Goal: Feedback & Contribution: Contribute content

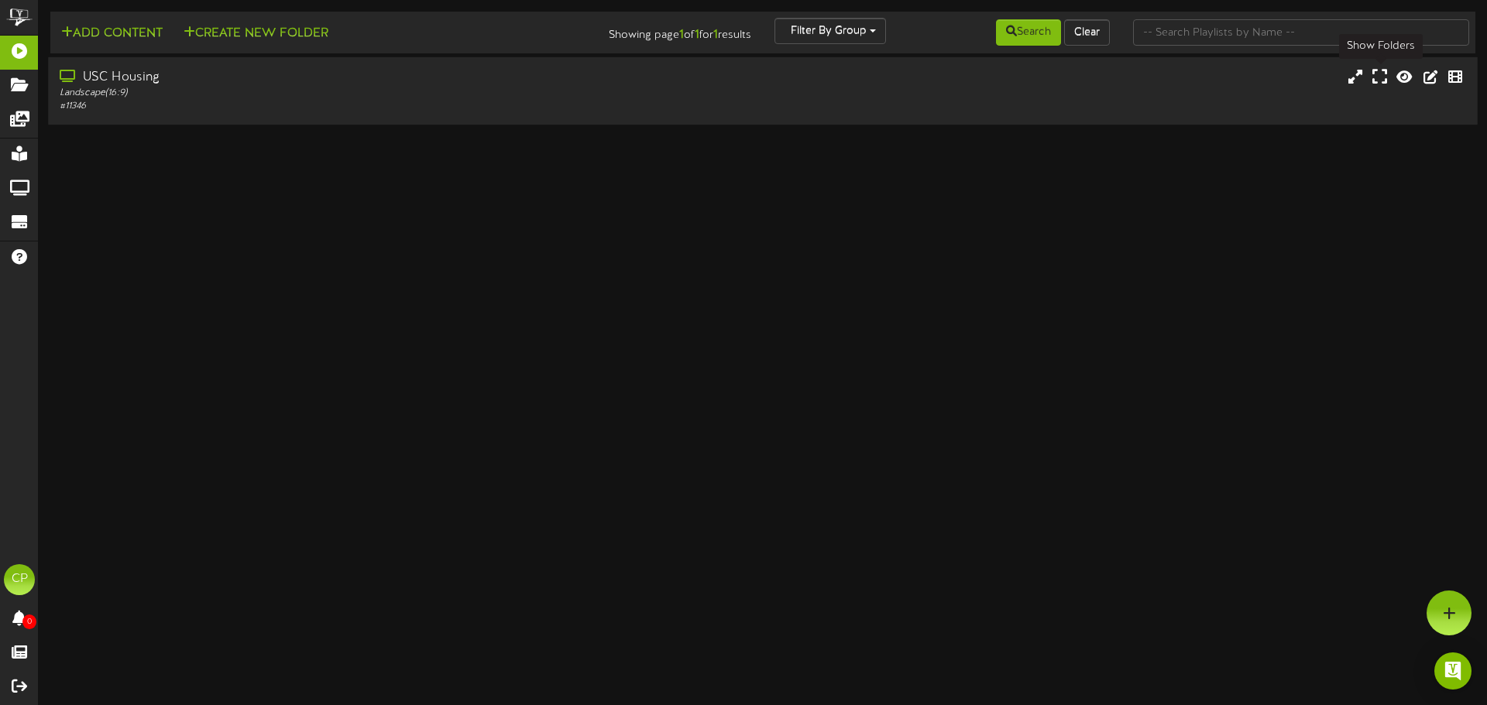
click at [1380, 77] on icon at bounding box center [1379, 76] width 15 height 17
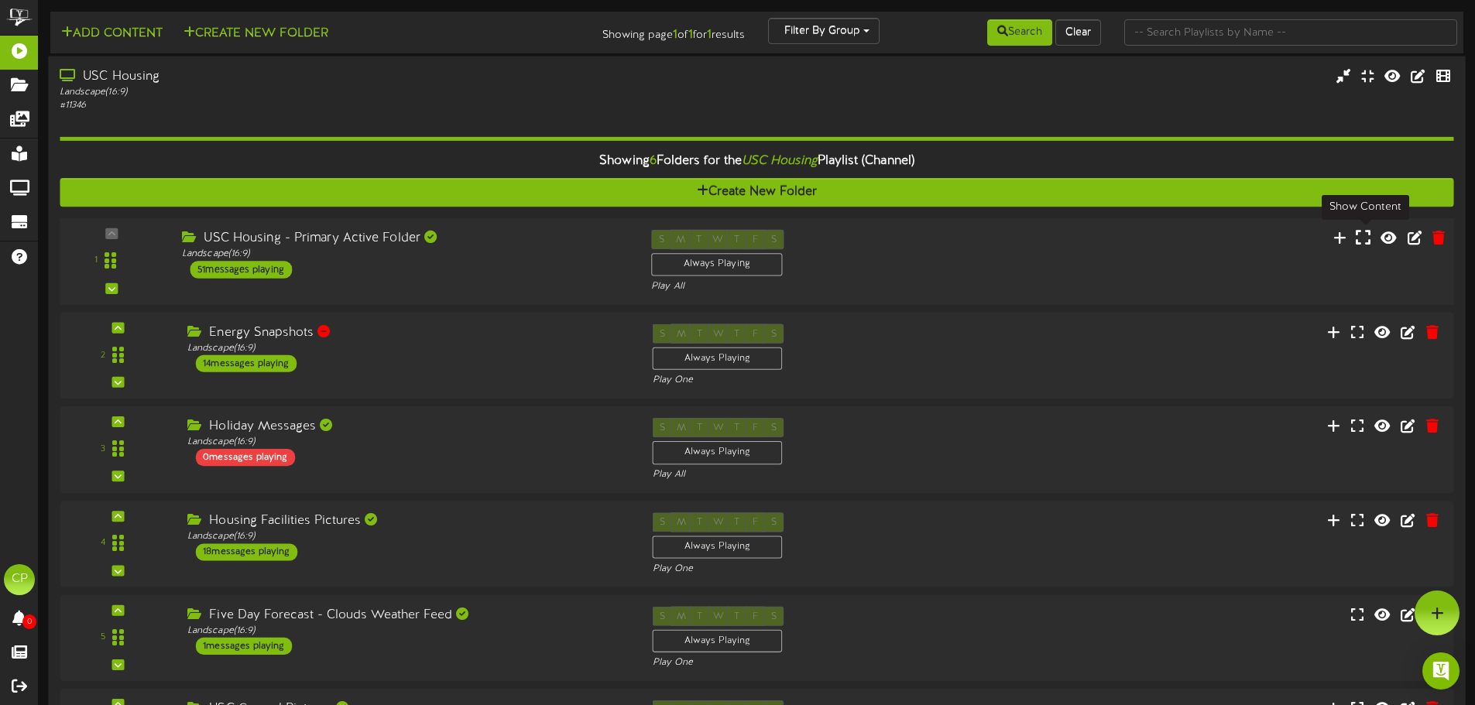
click at [1363, 242] on icon at bounding box center [1363, 236] width 15 height 17
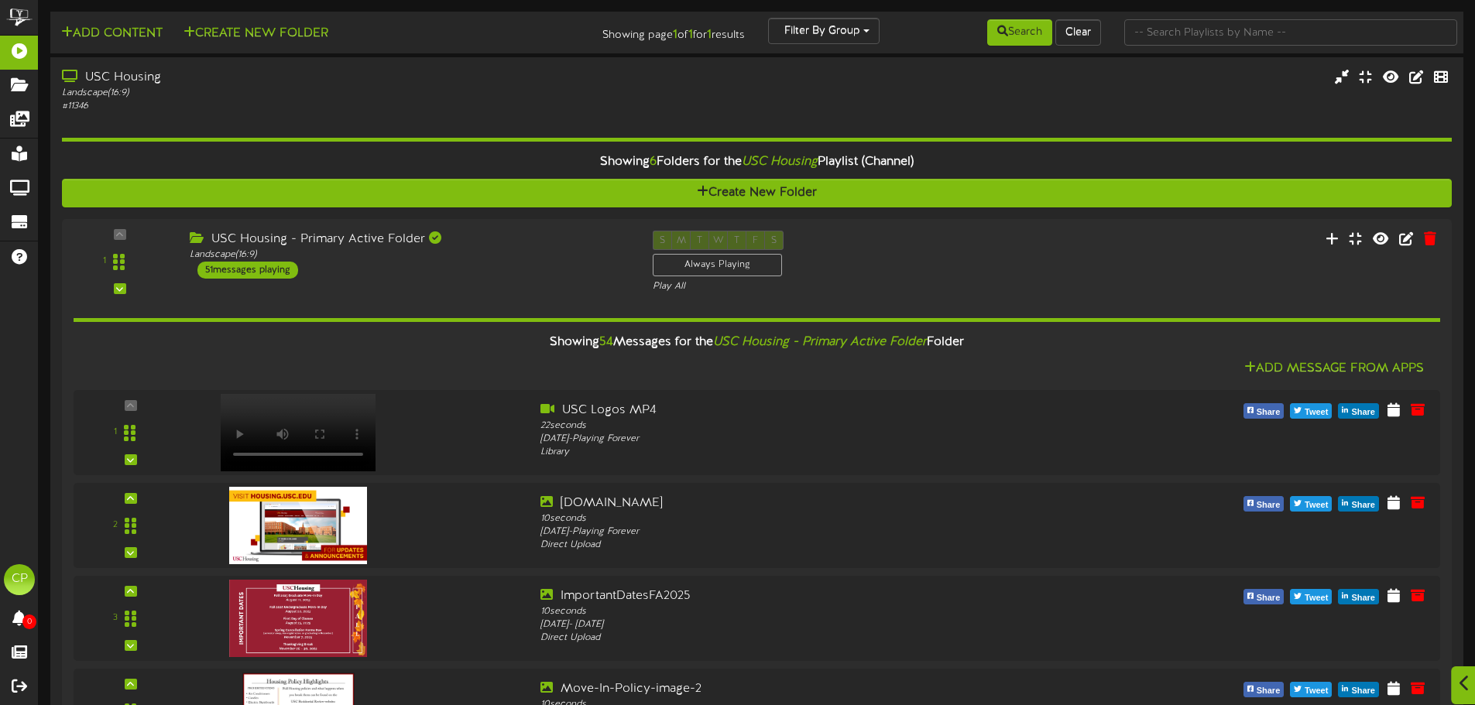
click at [1461, 692] on icon at bounding box center [1464, 683] width 10 height 17
click at [1449, 603] on div at bounding box center [1437, 613] width 45 height 45
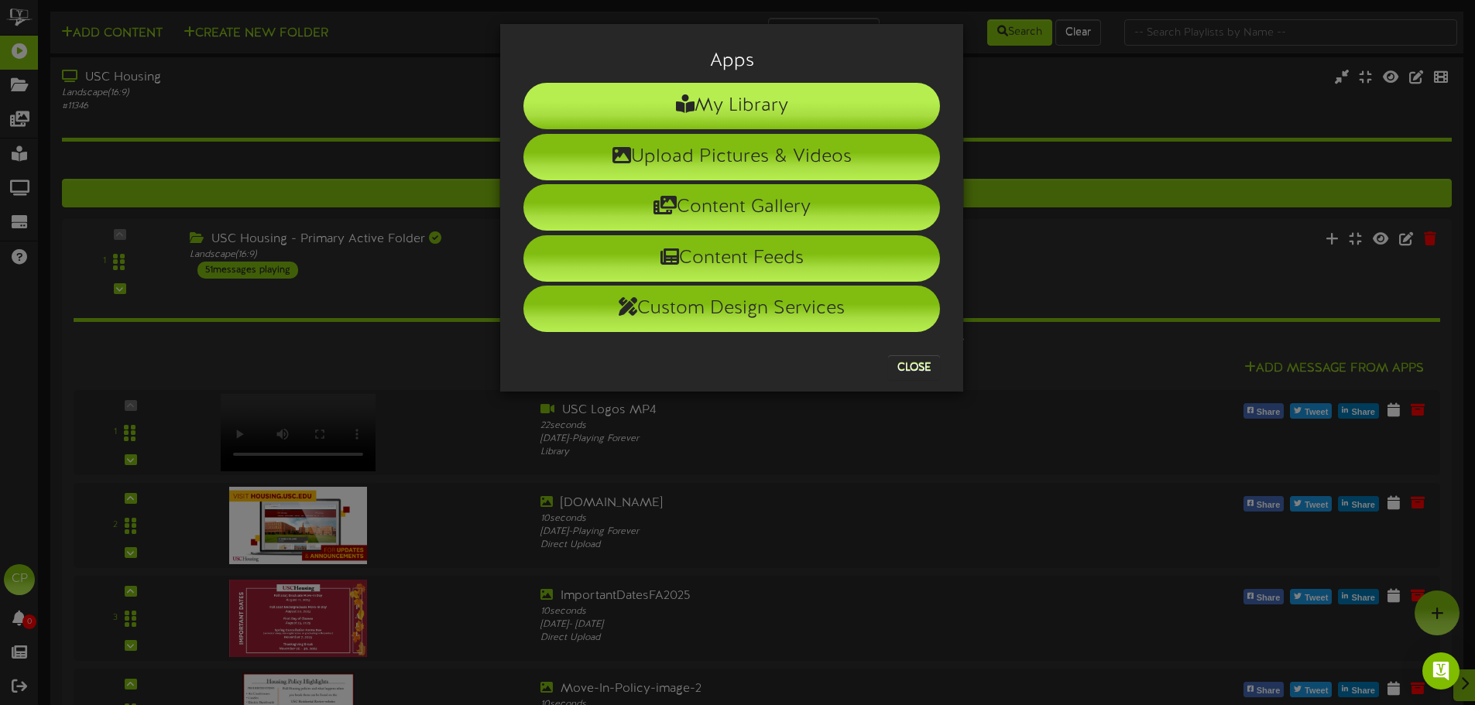
click at [708, 103] on li "My Library" at bounding box center [731, 106] width 417 height 46
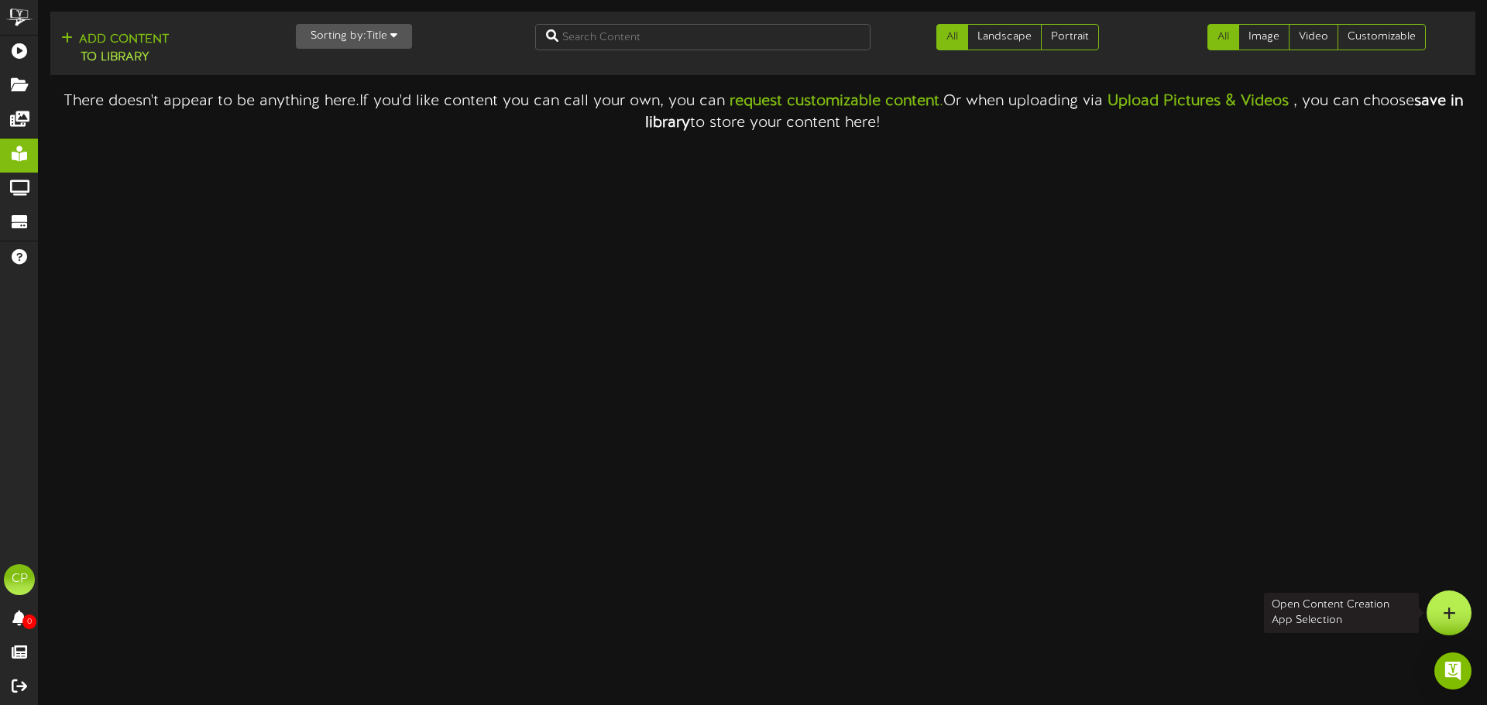
click at [1452, 618] on icon at bounding box center [1448, 613] width 13 height 14
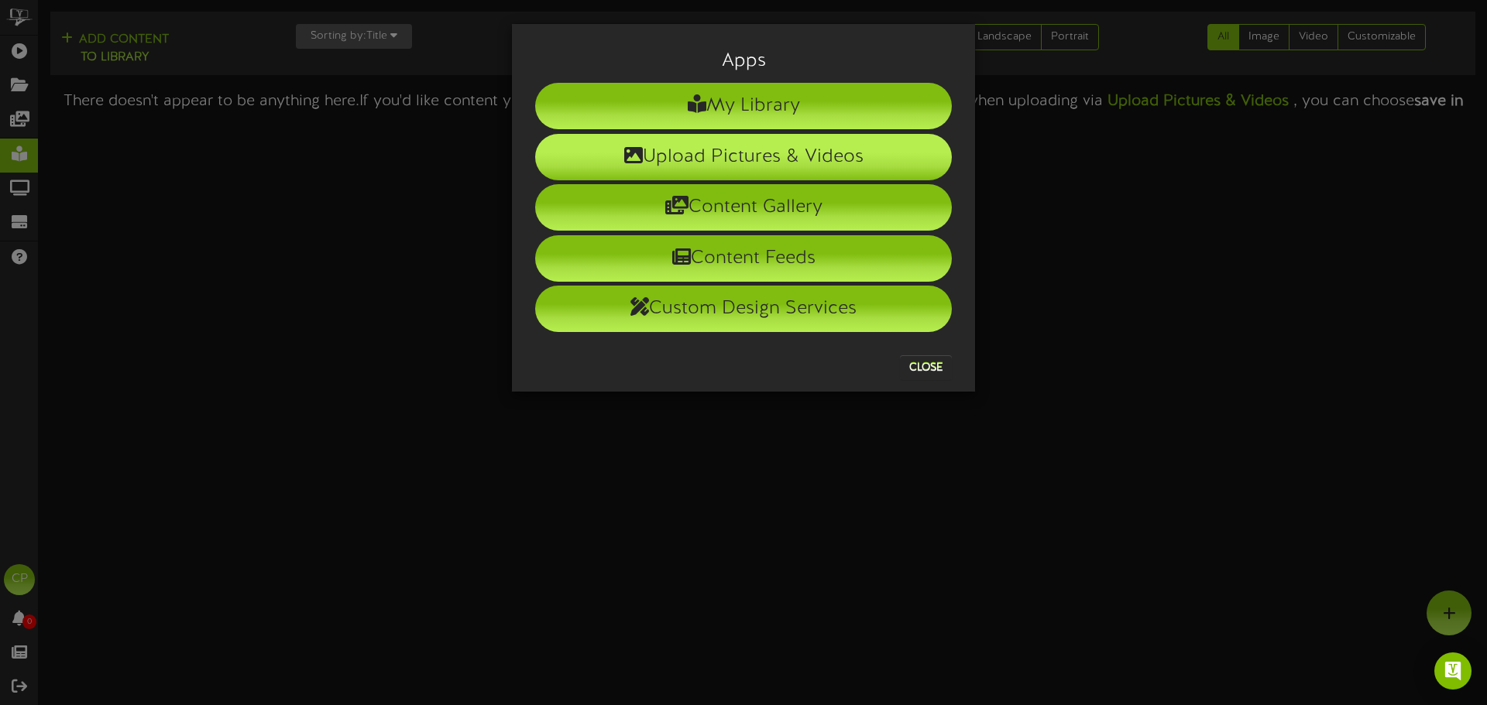
click at [735, 156] on li "Upload Pictures & Videos" at bounding box center [743, 157] width 417 height 46
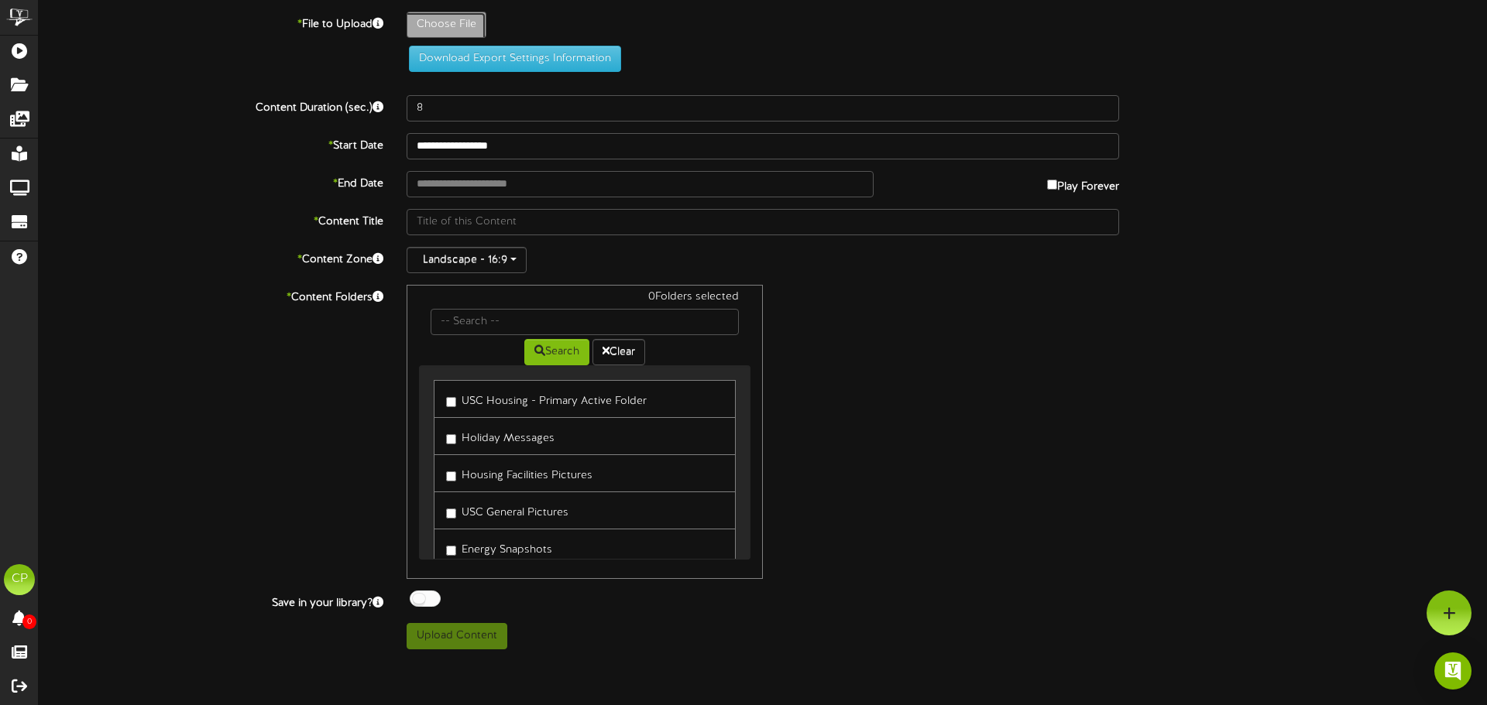
type input "**********"
type input "TutorCampus"
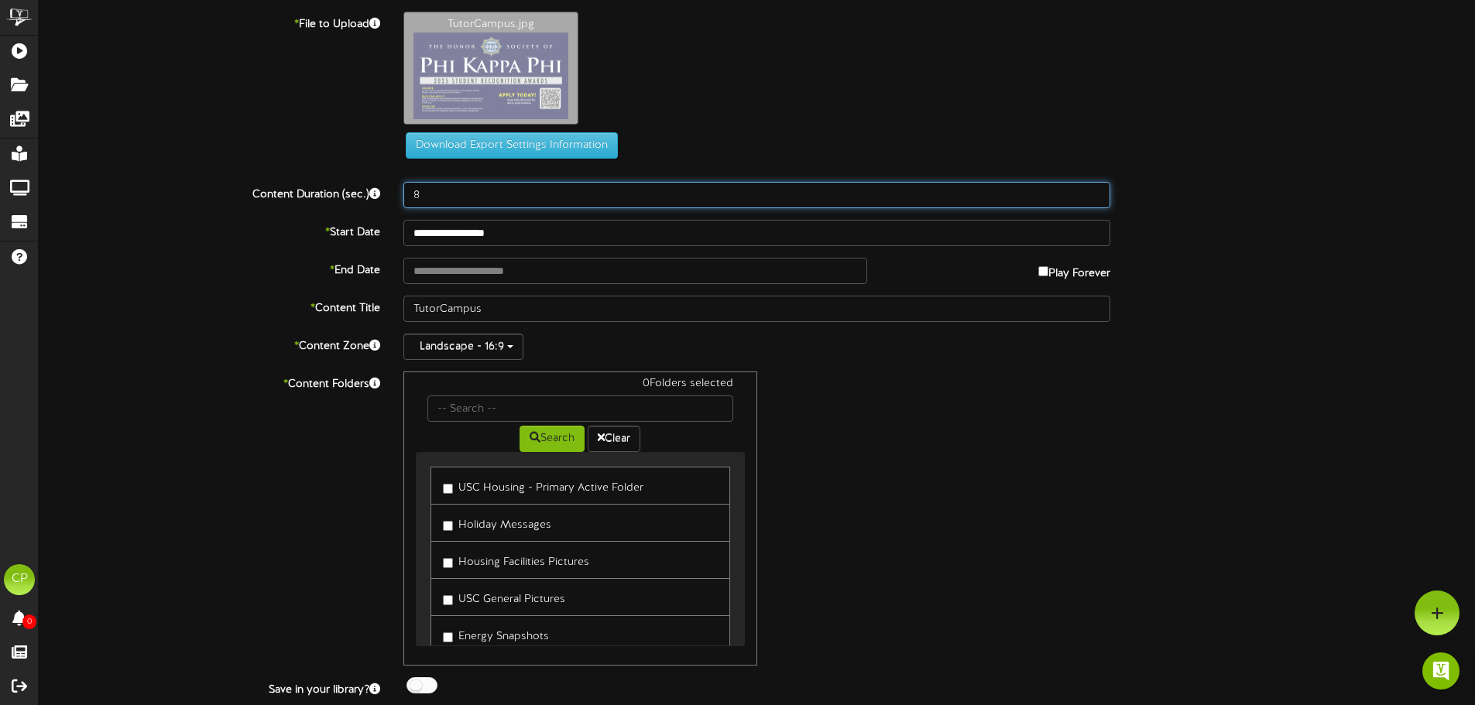
click at [516, 199] on input "8" at bounding box center [756, 195] width 707 height 26
type input "10"
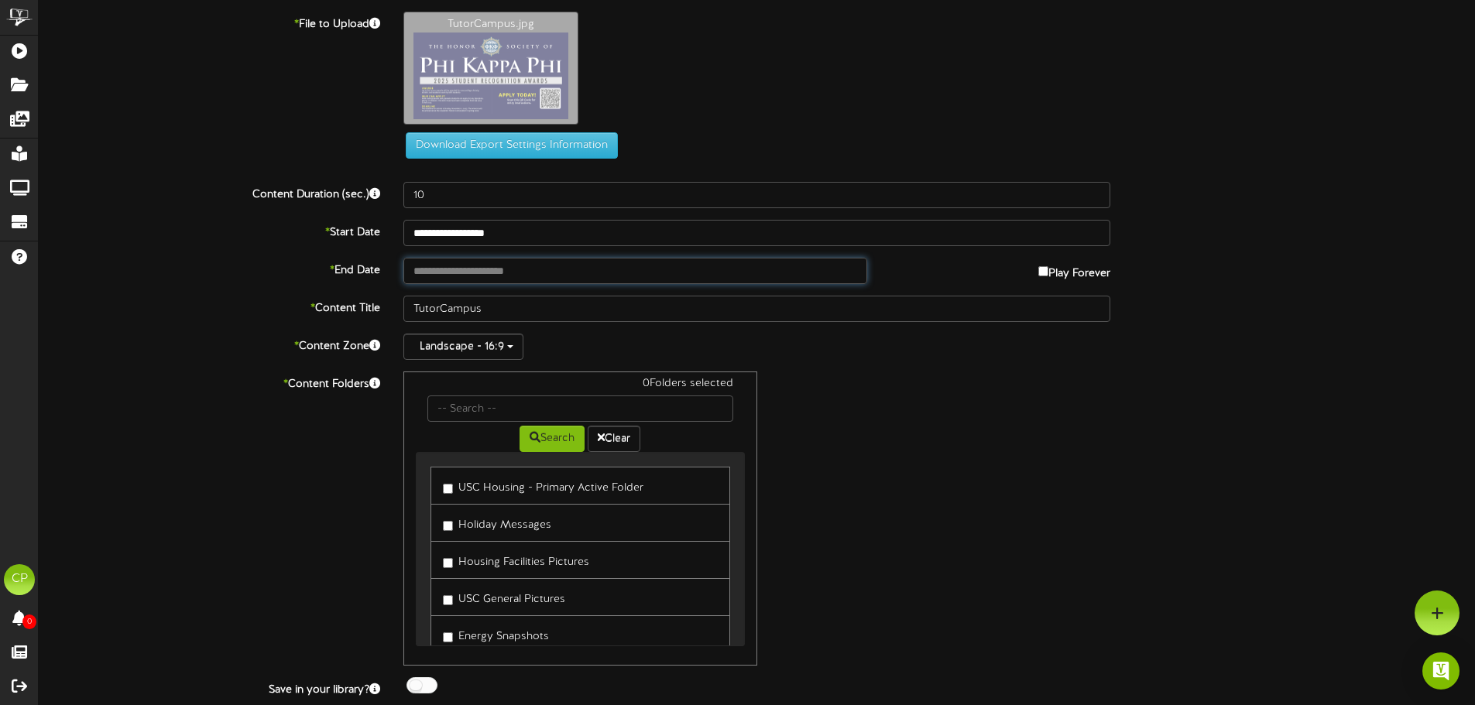
click at [777, 279] on input "text" at bounding box center [634, 271] width 463 height 26
type input "**********"
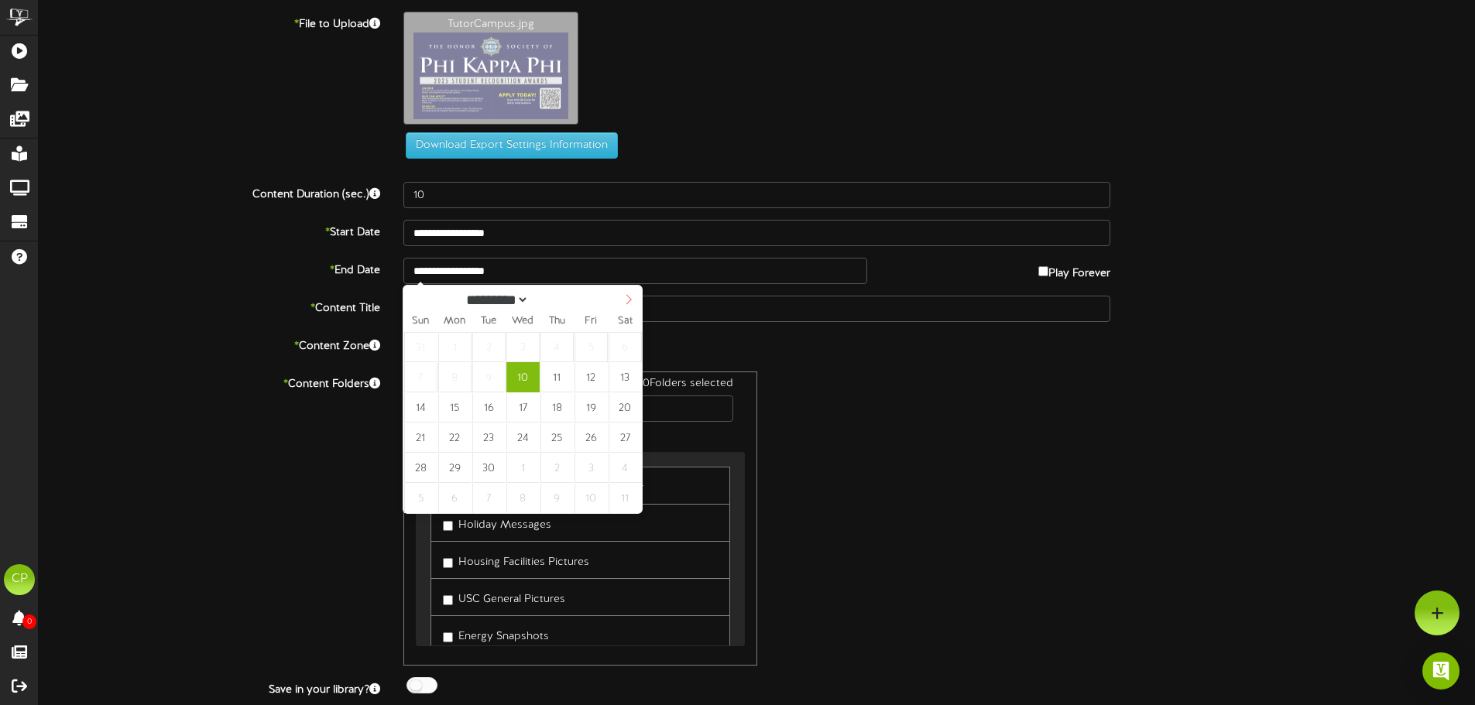
click at [632, 301] on icon at bounding box center [628, 299] width 11 height 11
select select "**"
click at [632, 301] on icon at bounding box center [628, 299] width 11 height 11
type input "**********"
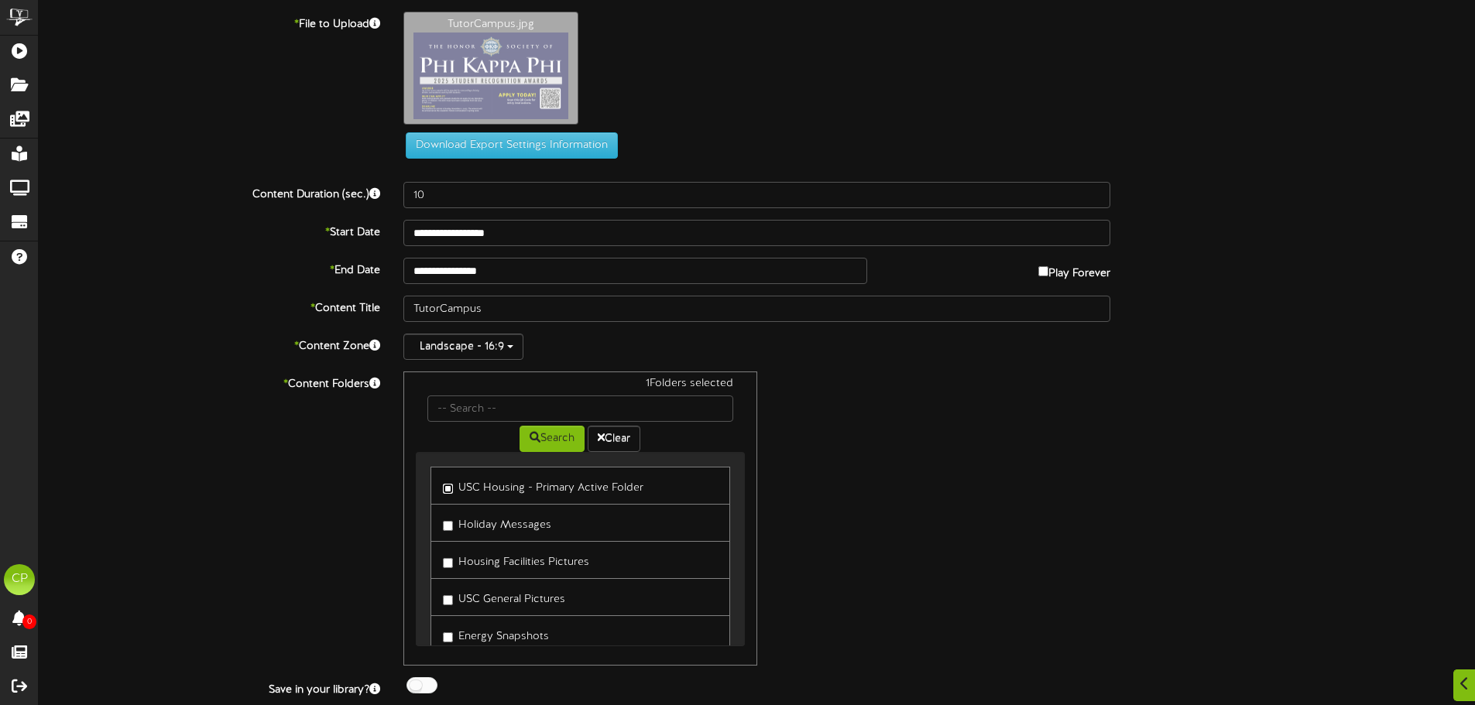
scroll to position [43, 0]
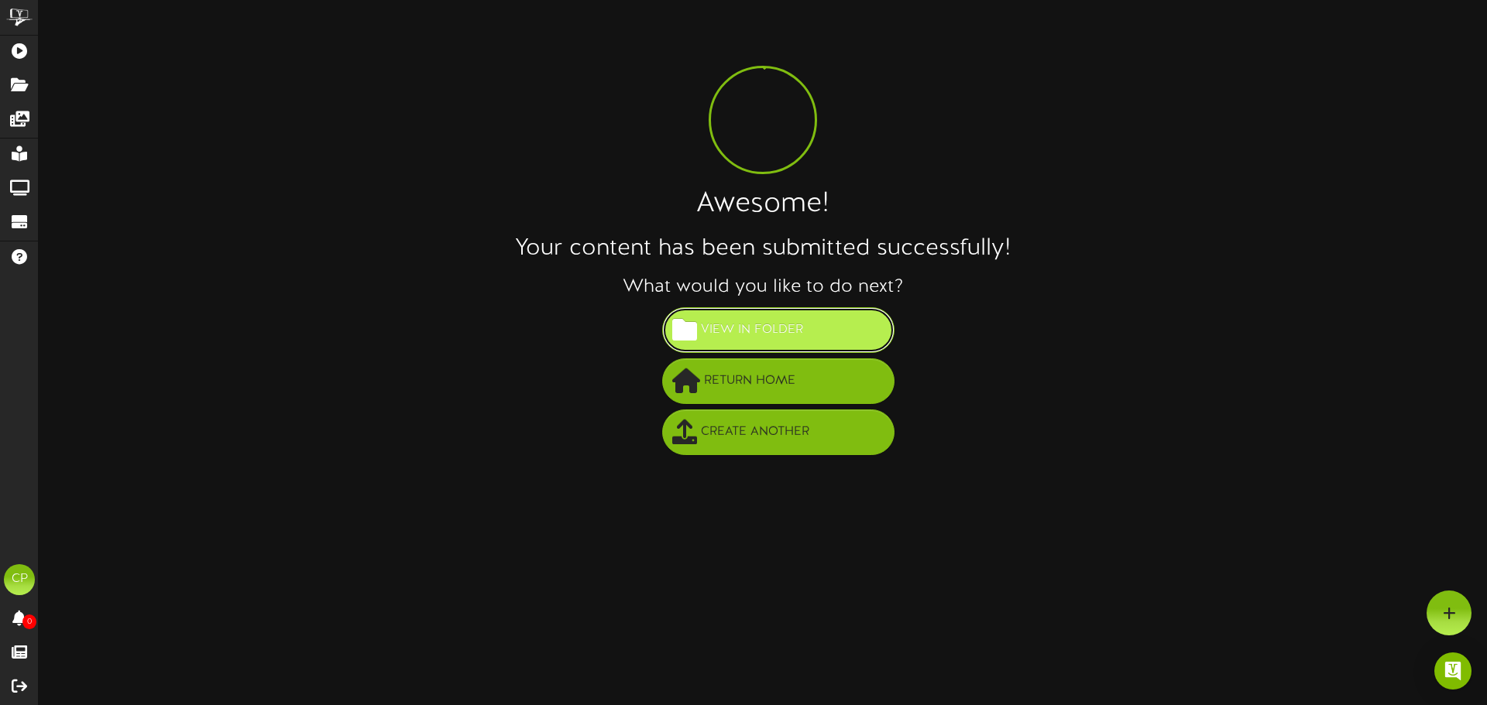
click at [759, 330] on span "View in Folder" at bounding box center [752, 330] width 110 height 26
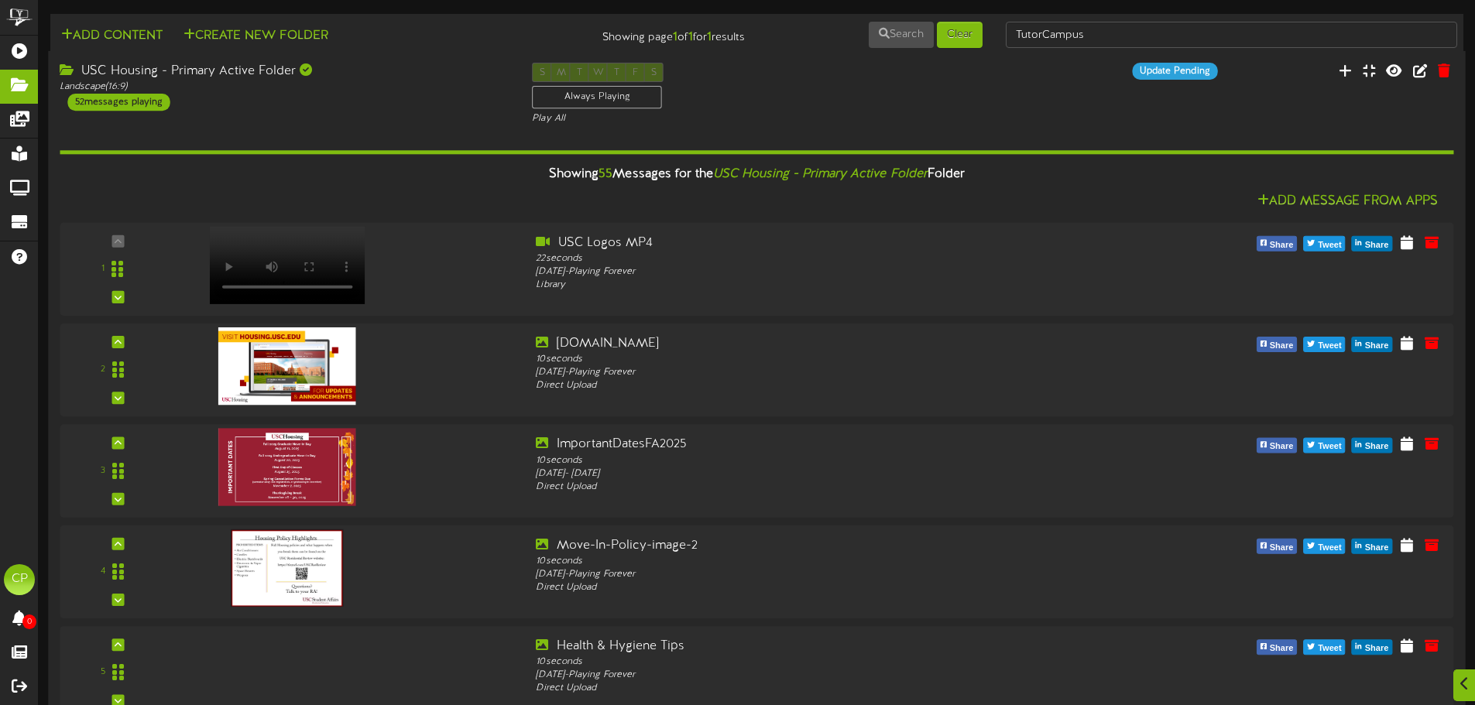
scroll to position [5033, 0]
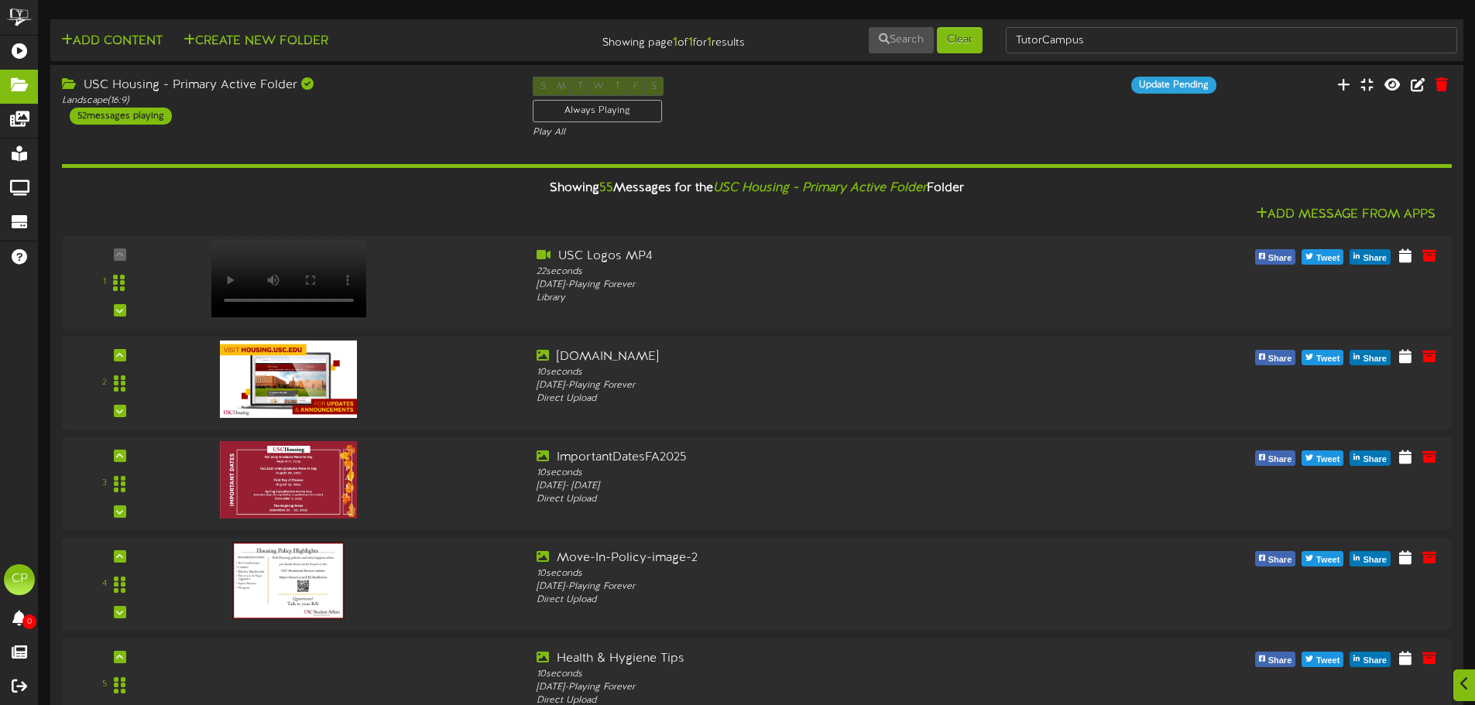
scroll to position [0, 0]
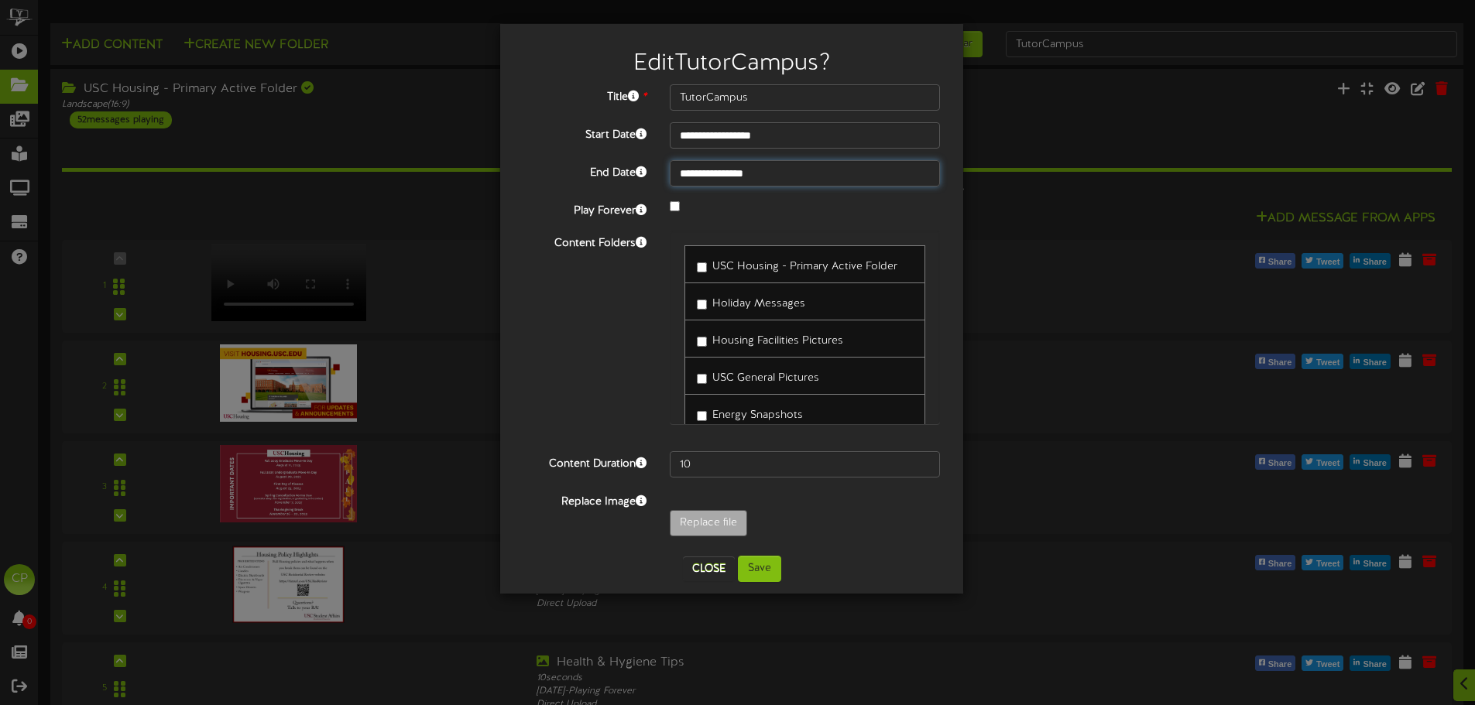
click at [801, 170] on input "**********" at bounding box center [805, 173] width 270 height 26
type input "**********"
click at [714, 465] on input "10" at bounding box center [805, 464] width 270 height 26
type input "11"
click at [758, 567] on button "Save" at bounding box center [759, 569] width 43 height 26
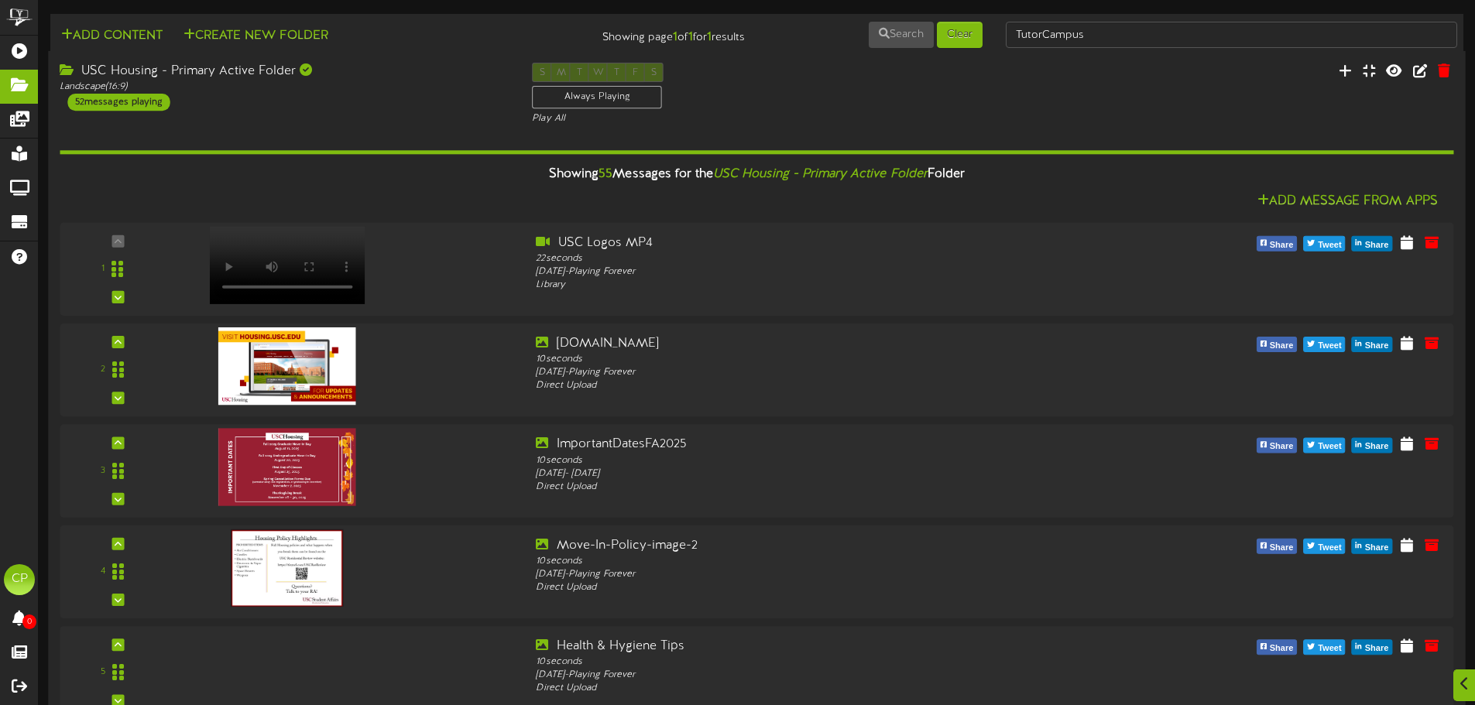
scroll to position [5, 0]
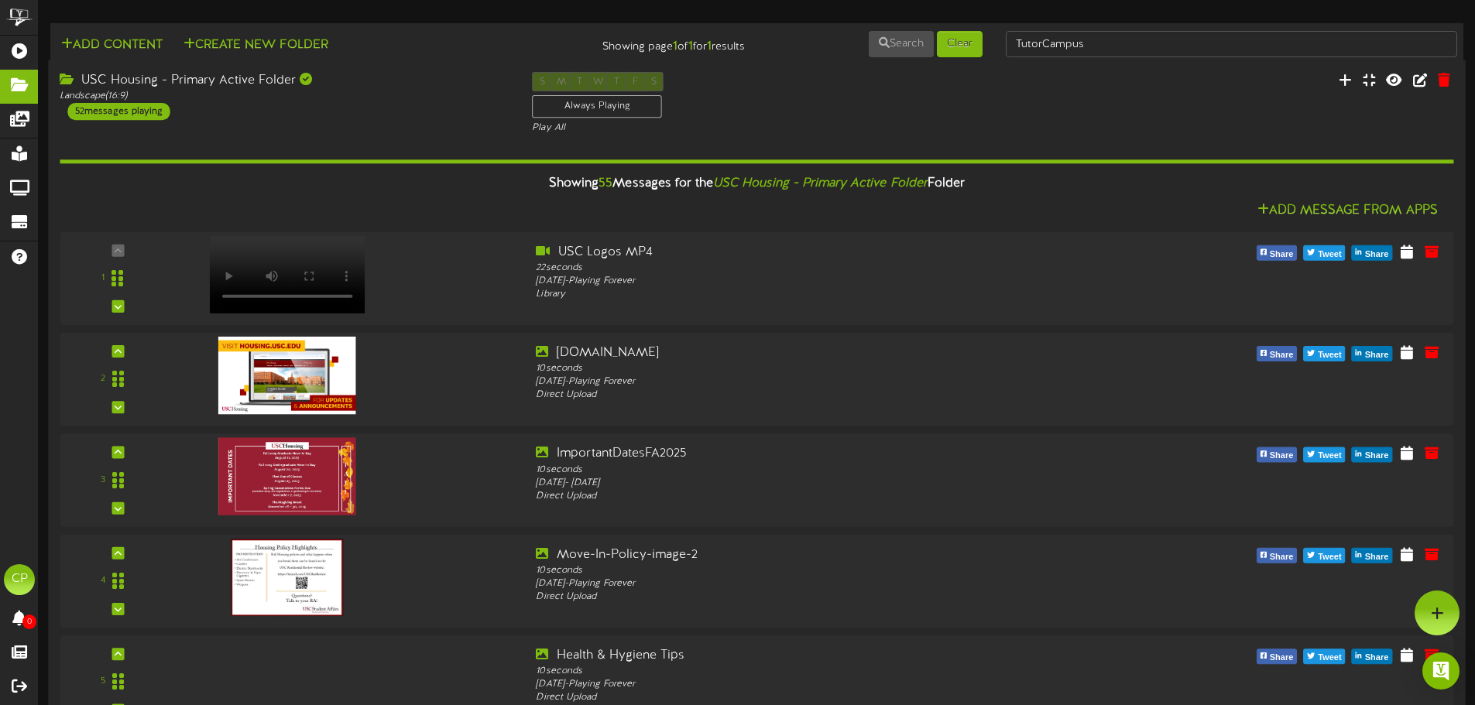
scroll to position [4467, 0]
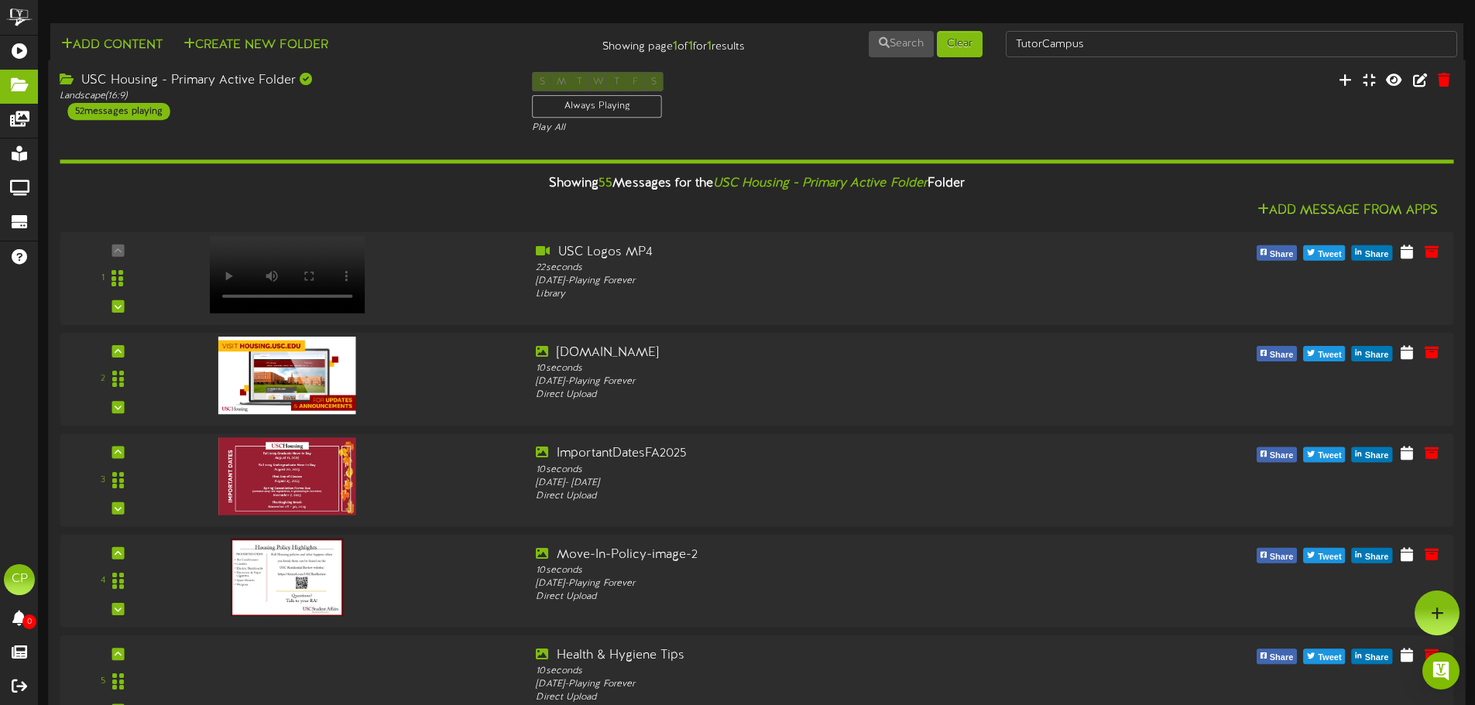
scroll to position [4079, 0]
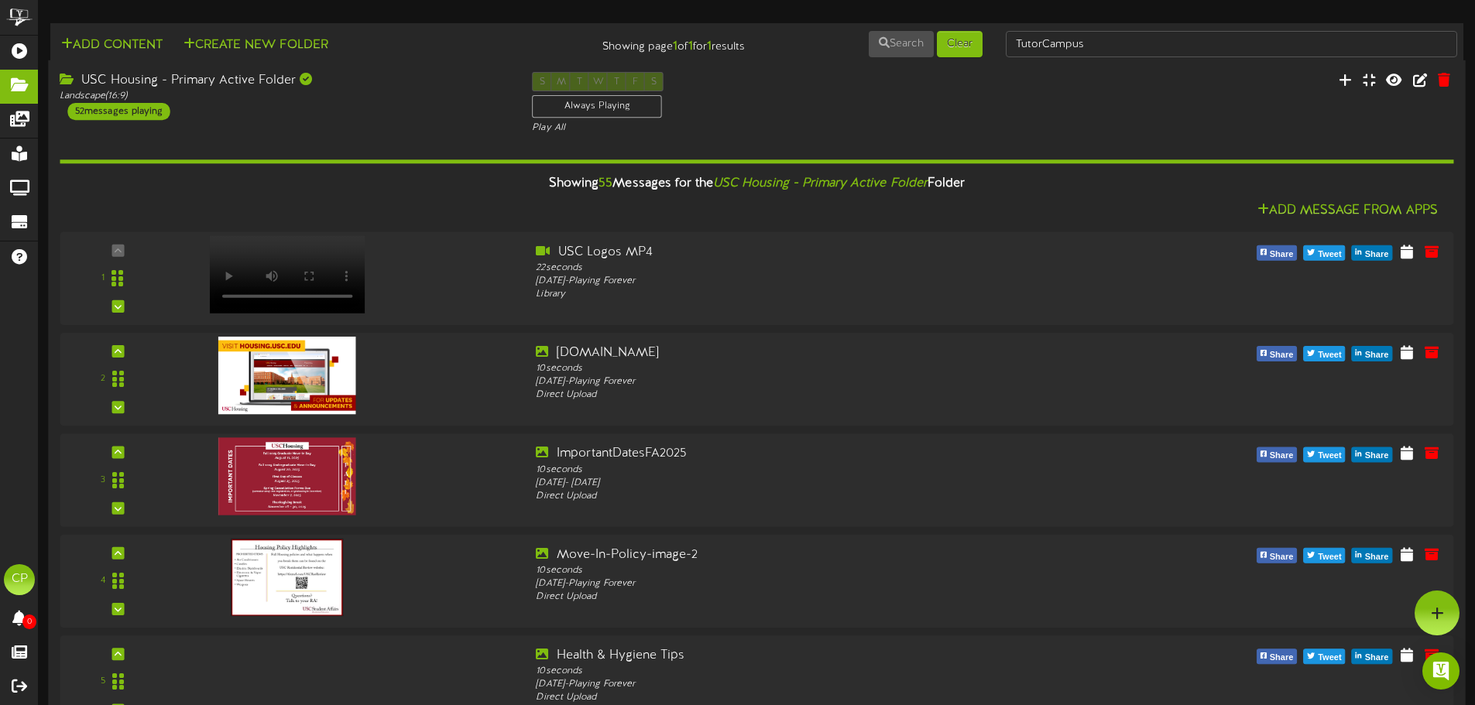
scroll to position [3847, 0]
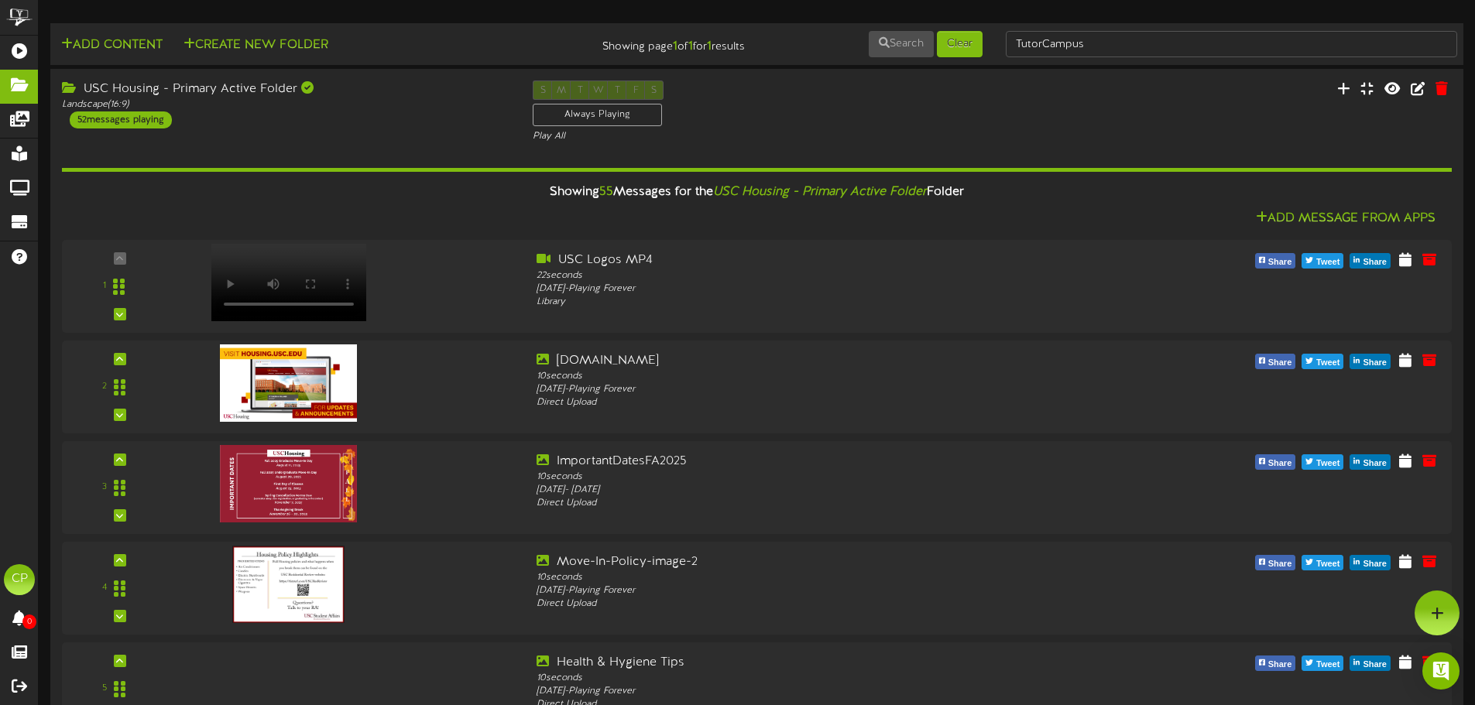
scroll to position [3615, 0]
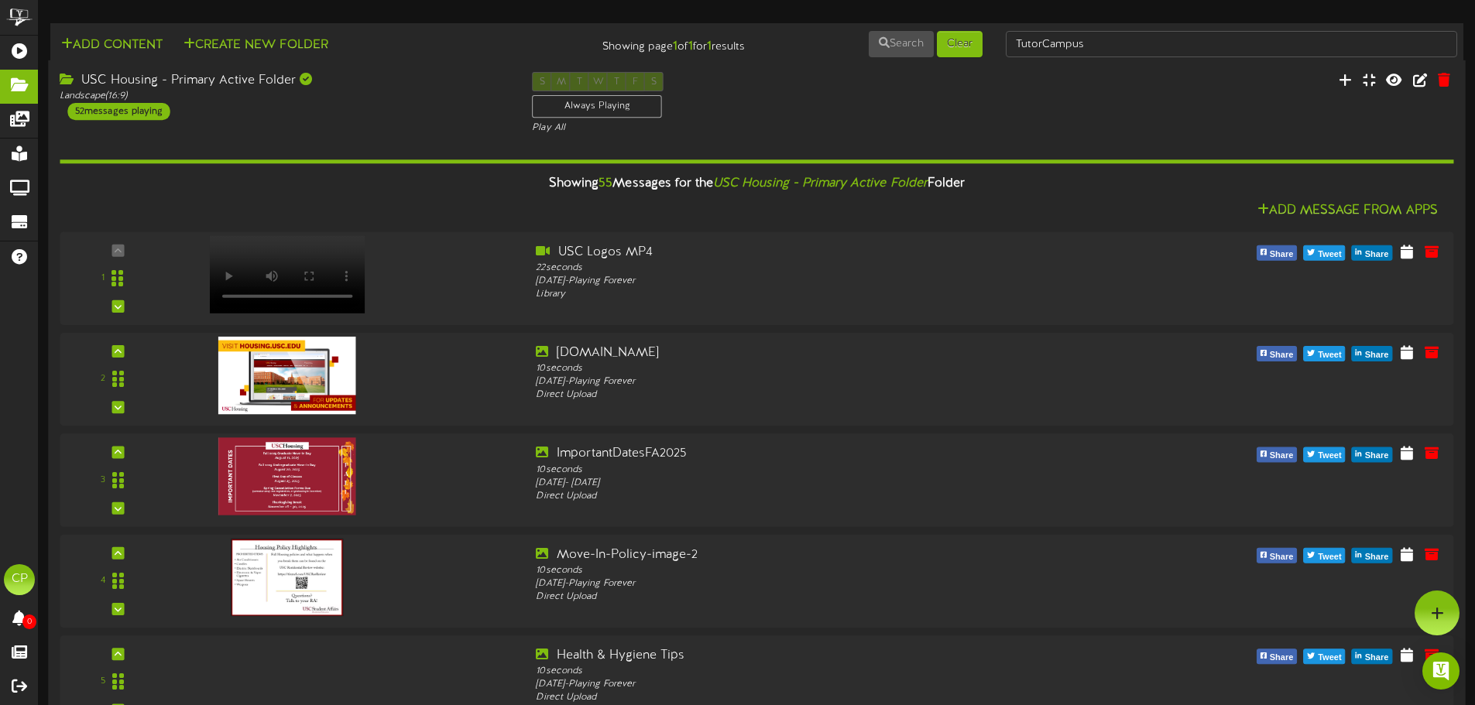
scroll to position [3228, 0]
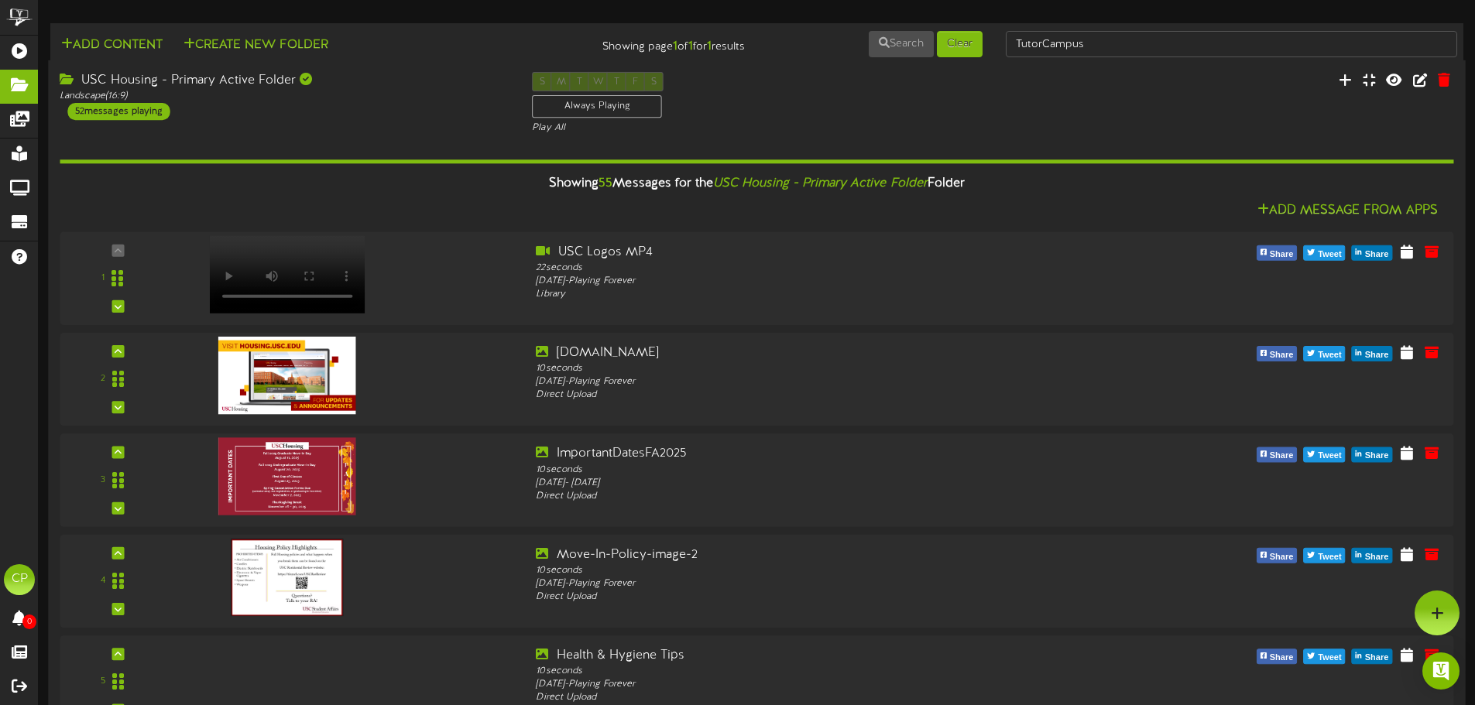
scroll to position [2918, 0]
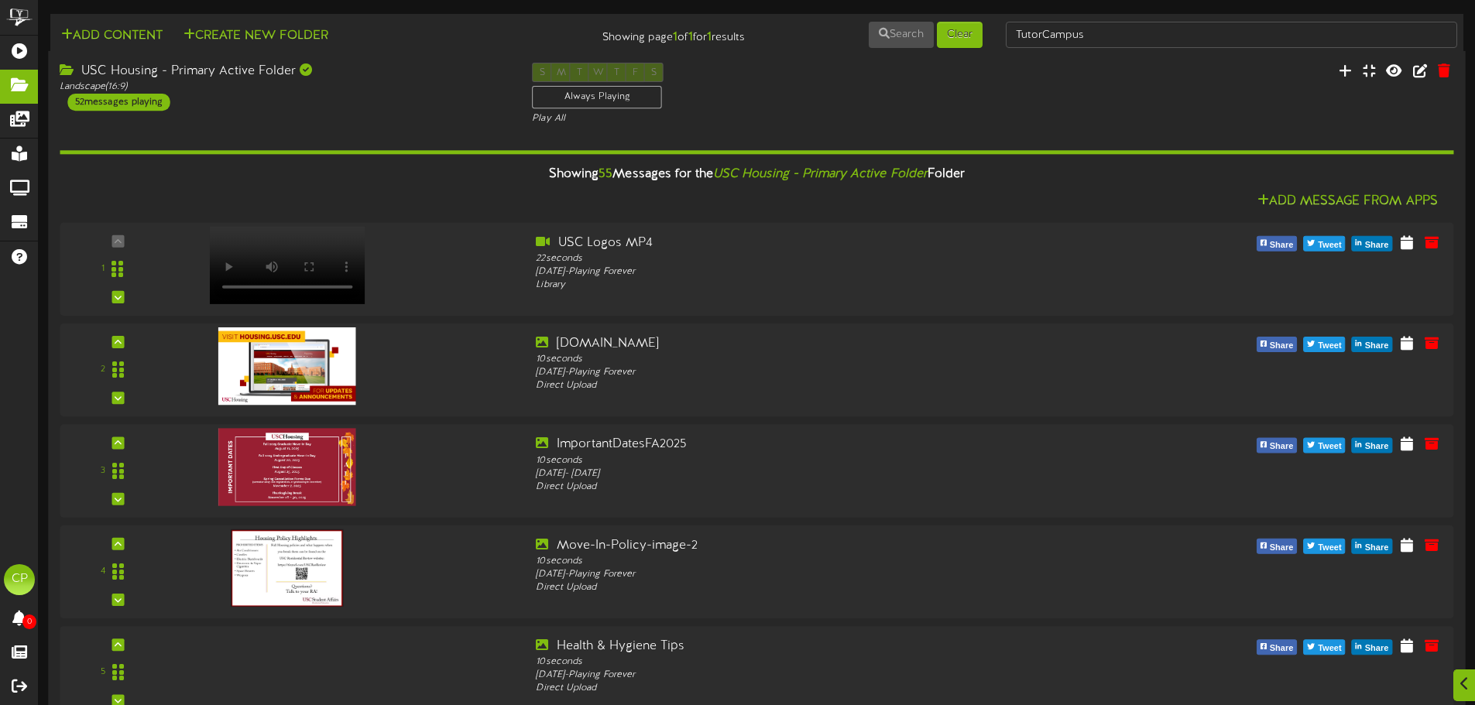
scroll to position [0, 0]
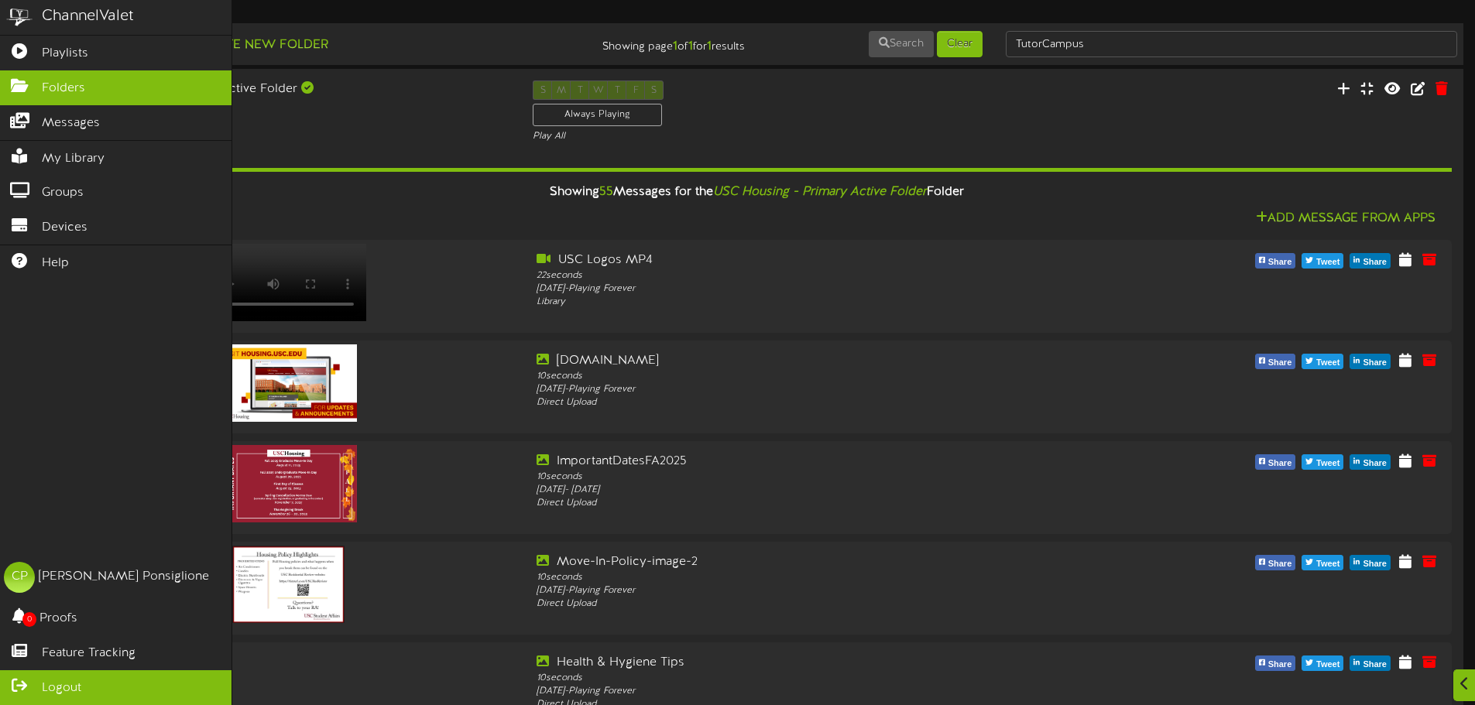
click at [60, 683] on span "Logout" at bounding box center [61, 689] width 39 height 18
